Goal: Task Accomplishment & Management: Use online tool/utility

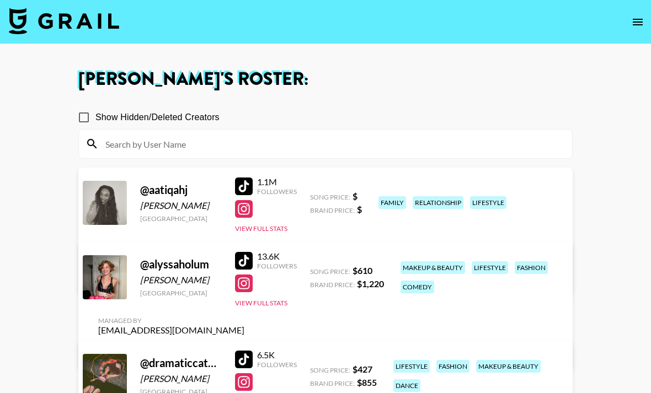
click at [474, 20] on button "open drawer" at bounding box center [638, 22] width 22 height 22
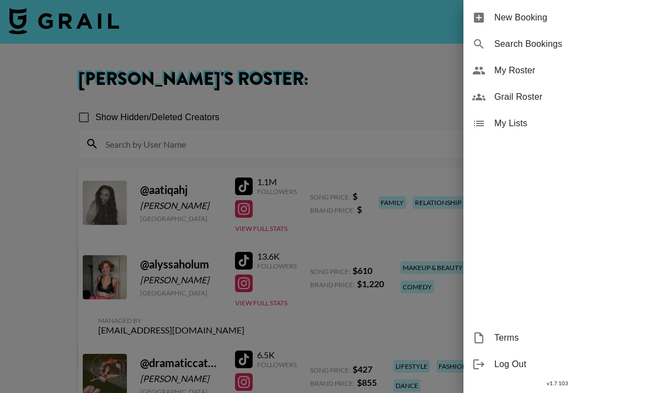
click at [369, 53] on div at bounding box center [325, 196] width 651 height 393
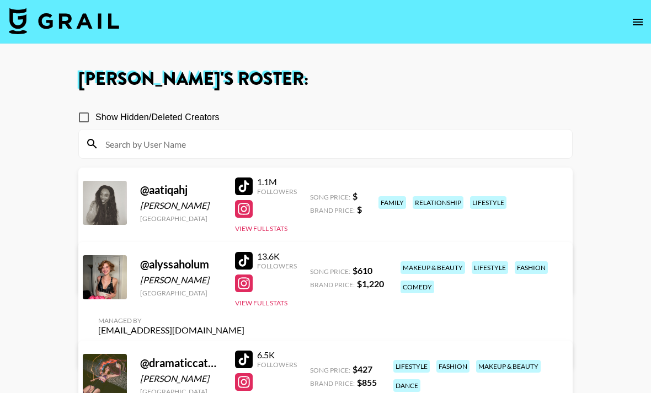
click at [90, 24] on img at bounding box center [64, 21] width 110 height 26
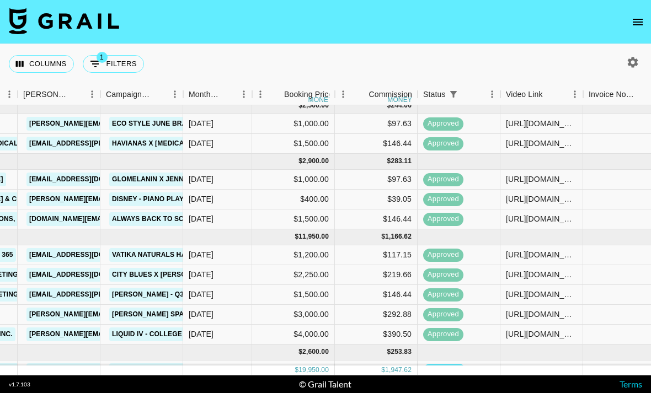
scroll to position [7, 377]
click at [474, 138] on div "[URL][DOMAIN_NAME]" at bounding box center [541, 143] width 71 height 11
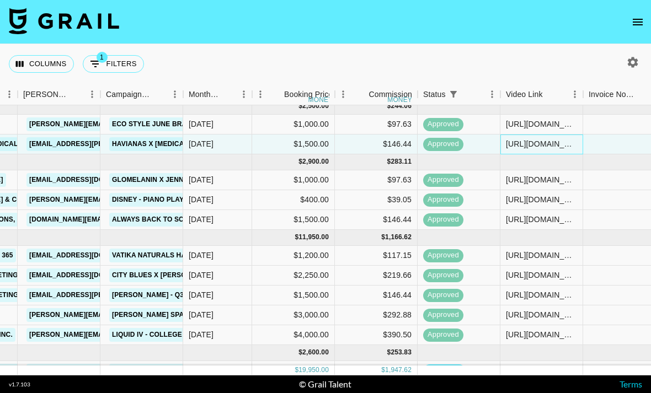
click at [474, 137] on div "[URL][DOMAIN_NAME]" at bounding box center [541, 145] width 83 height 20
click at [474, 141] on input "[URL][DOMAIN_NAME]" at bounding box center [541, 144] width 81 height 9
click at [474, 140] on input "[URL][DOMAIN_NAME]" at bounding box center [541, 144] width 81 height 9
click at [474, 145] on input "[URL][DOMAIN_NAME]" at bounding box center [541, 144] width 81 height 9
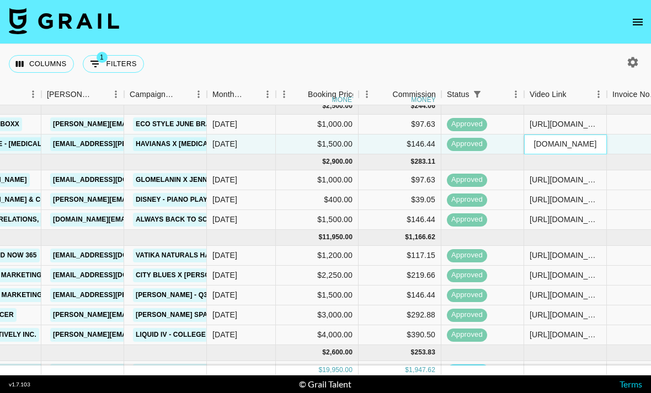
scroll to position [7, 355]
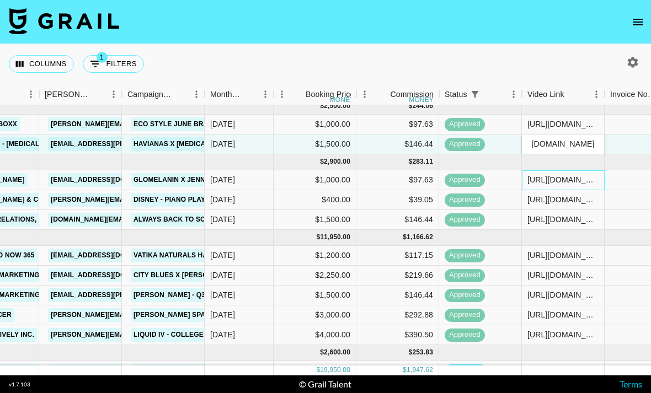
click at [474, 180] on div "[URL][DOMAIN_NAME]" at bounding box center [562, 179] width 71 height 11
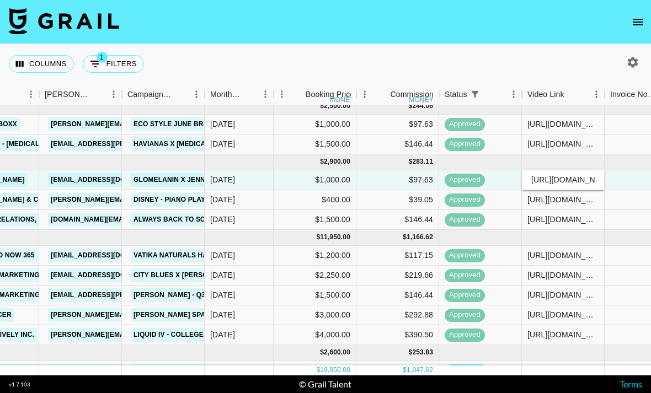
scroll to position [0, 203]
click at [474, 178] on input "[URL][DOMAIN_NAME]" at bounding box center [562, 179] width 81 height 9
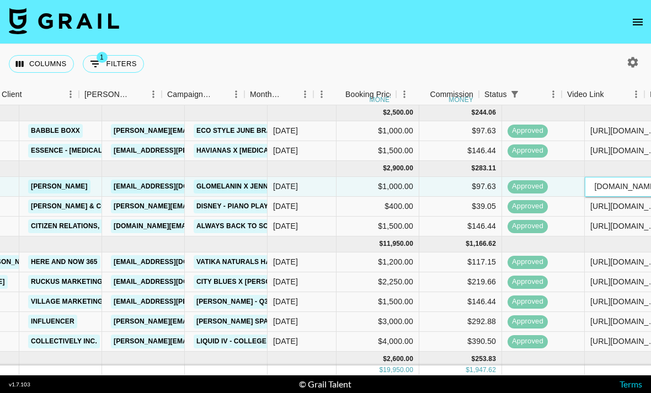
scroll to position [-1, 298]
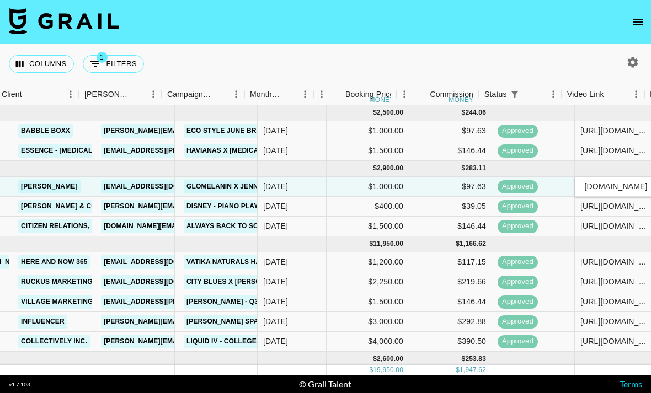
click at [474, 15] on nav at bounding box center [325, 22] width 651 height 44
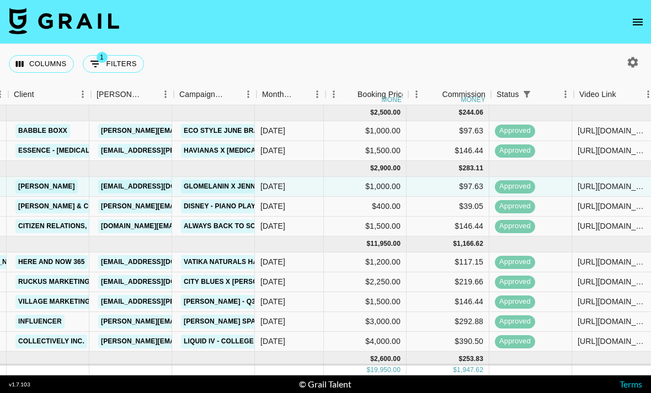
scroll to position [0, 306]
click at [474, 57] on button "button" at bounding box center [632, 62] width 19 height 19
select select "[DATE]"
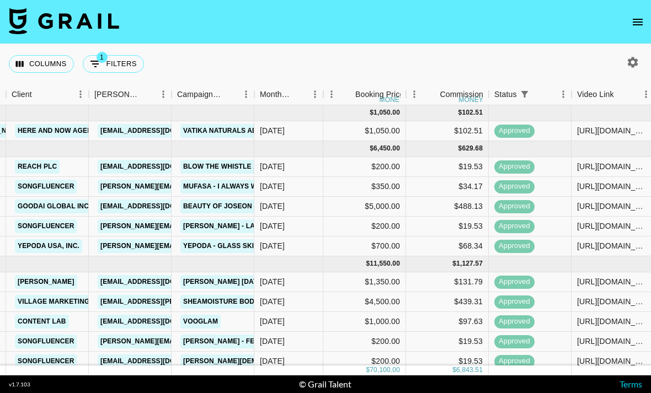
click at [474, 199] on div at bounding box center [325, 196] width 651 height 393
click at [456, 275] on div "$131.79" at bounding box center [447, 283] width 83 height 20
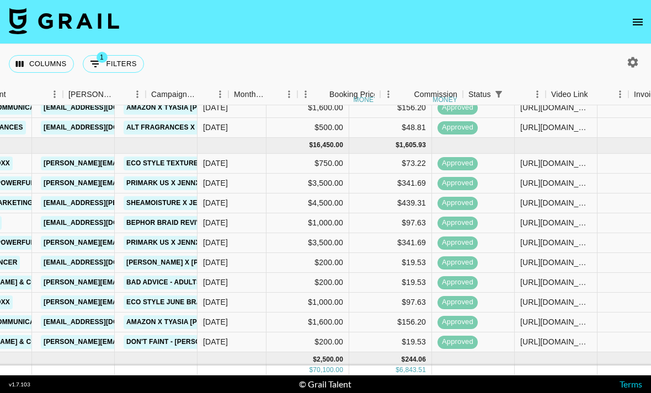
scroll to position [504, 365]
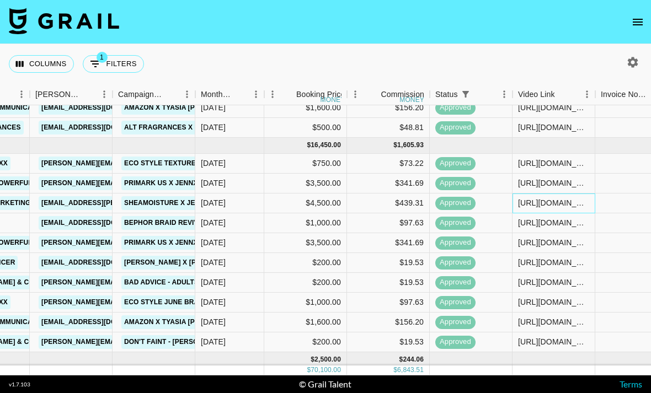
click at [474, 212] on div "[URL][DOMAIN_NAME]" at bounding box center [554, 204] width 83 height 20
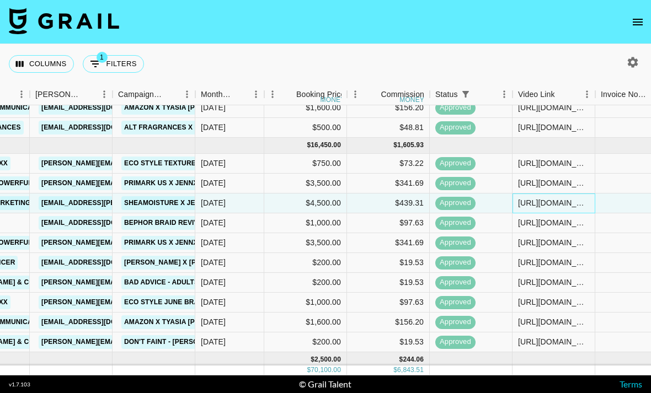
click at [474, 200] on div "[URL][DOMAIN_NAME]" at bounding box center [553, 203] width 71 height 11
click at [474, 199] on input "[URL][DOMAIN_NAME]" at bounding box center [553, 203] width 81 height 9
click at [474, 196] on div "[URL][DOMAIN_NAME]" at bounding box center [554, 204] width 83 height 20
click at [474, 201] on input "[URL][DOMAIN_NAME]" at bounding box center [553, 203] width 81 height 9
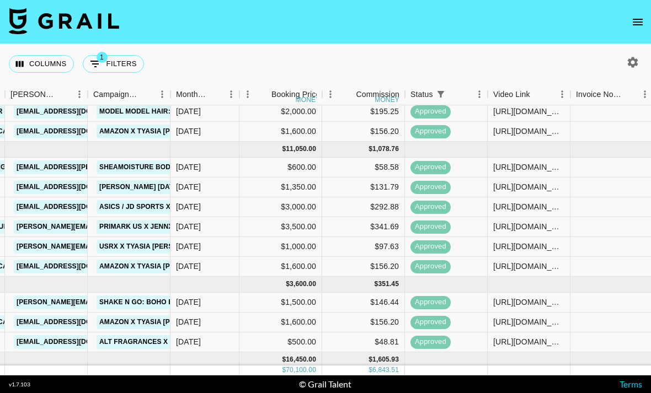
scroll to position [290, 389]
click at [474, 157] on div "[URL][DOMAIN_NAME]" at bounding box center [529, 167] width 83 height 20
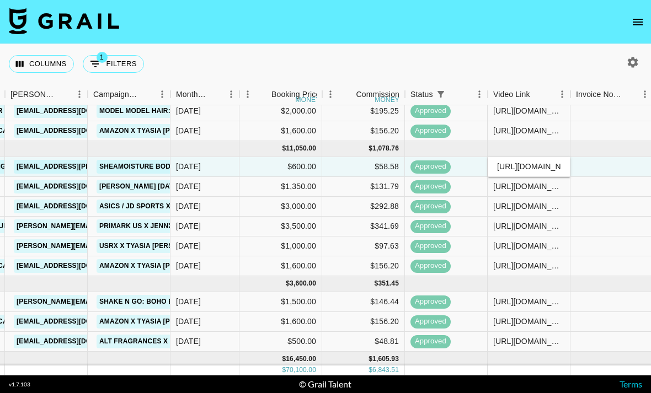
scroll to position [0, 98]
click at [474, 162] on input "[URL][DOMAIN_NAME]" at bounding box center [528, 166] width 81 height 9
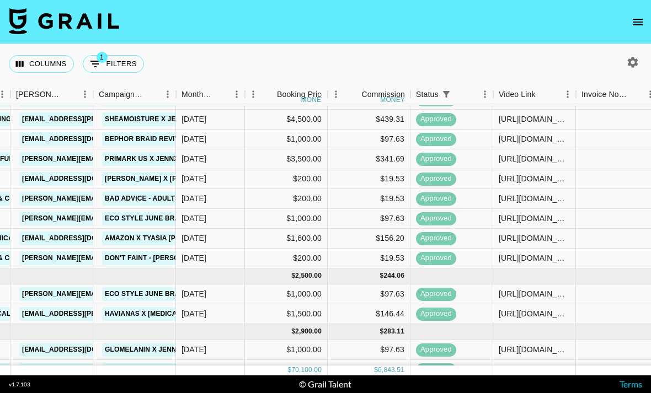
scroll to position [589, 383]
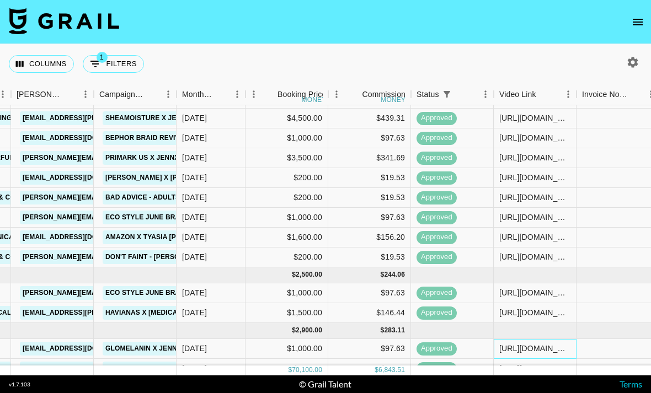
click at [474, 343] on div "[URL][DOMAIN_NAME]" at bounding box center [534, 348] width 71 height 11
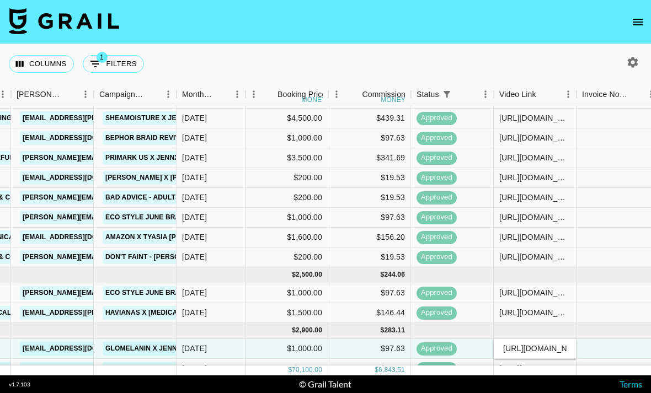
scroll to position [0, 203]
click at [474, 344] on input "[URL][DOMAIN_NAME]" at bounding box center [534, 348] width 81 height 9
